Goal: Task Accomplishment & Management: Complete application form

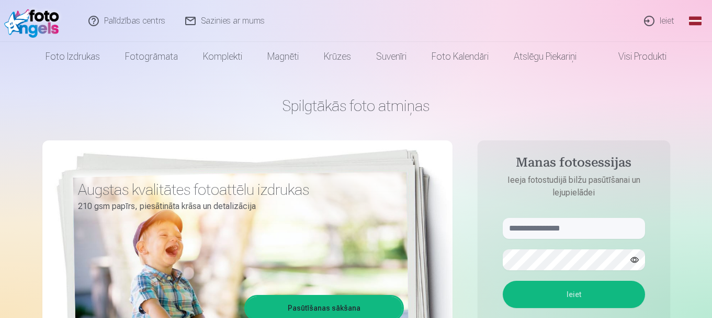
click at [453, 94] on div "Spilgtākās foto atmiņas Augstas kvalitātes fotoattēlu izdrukas 210 gsm papīrs, …" at bounding box center [356, 262] width 628 height 382
click at [579, 221] on input "text" at bounding box center [574, 228] width 142 height 21
type input "**********"
click at [562, 297] on button "Ieiet" at bounding box center [574, 293] width 142 height 27
